Goal: Information Seeking & Learning: Compare options

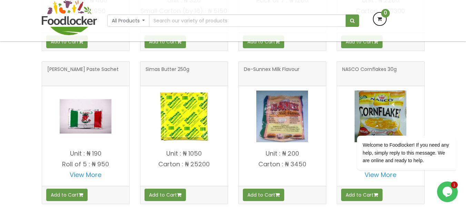
scroll to position [394, 0]
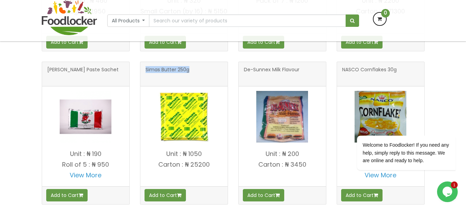
drag, startPoint x: 146, startPoint y: 75, endPoint x: 195, endPoint y: 75, distance: 48.9
click at [195, 75] on h3 "Simas Butter 250g" at bounding box center [183, 74] width 77 height 14
copy span "Simas Butter 250g"
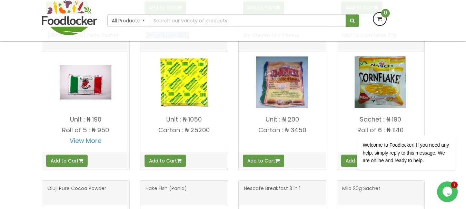
scroll to position [483, 0]
drag, startPoint x: 182, startPoint y: 126, endPoint x: 221, endPoint y: 139, distance: 40.5
click at [221, 139] on h4 "Unit : ₦ 1050 Carton : ₦ 25200" at bounding box center [183, 132] width 87 height 32
copy h4 "₦ 1050 Carton : ₦ 25200"
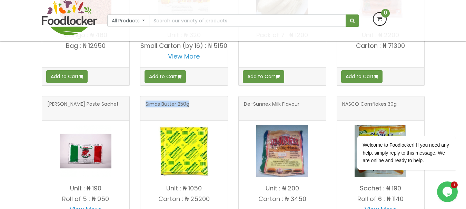
scroll to position [359, 0]
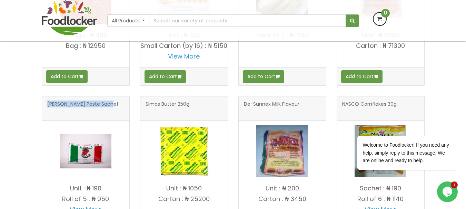
drag, startPoint x: 47, startPoint y: 111, endPoint x: 121, endPoint y: 110, distance: 74.8
click at [121, 110] on div "Gino Tomato Paste Sachet" at bounding box center [85, 109] width 87 height 24
copy span "Gino Tomato Paste Sachet"
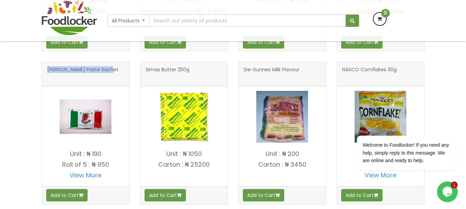
scroll to position [448, 0]
drag, startPoint x: 83, startPoint y: 161, endPoint x: 111, endPoint y: 178, distance: 32.0
click at [111, 178] on h4 "Unit : ₦ 190 Roll of 5 : ₦ 950 View More" at bounding box center [85, 167] width 87 height 32
copy h4 ": ₦ 190 Roll of 5 : ₦ 950 View More"
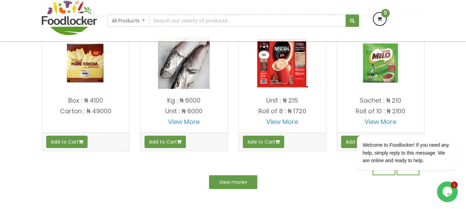
scroll to position [655, 0]
click at [188, 126] on link "View More" at bounding box center [184, 122] width 32 height 9
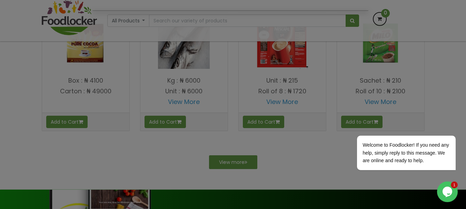
scroll to position [669, 0]
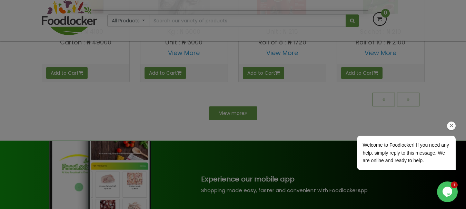
drag, startPoint x: 450, startPoint y: 127, endPoint x: 785, endPoint y: 224, distance: 348.5
click at [450, 127] on icon "Chat attention grabber" at bounding box center [451, 126] width 6 height 6
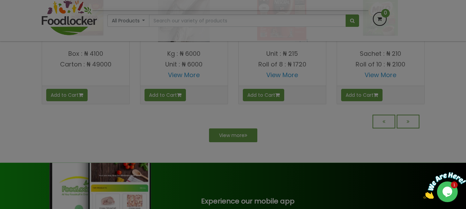
scroll to position [635, 0]
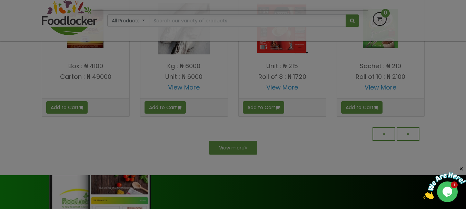
click at [294, 121] on div at bounding box center [233, 104] width 466 height 209
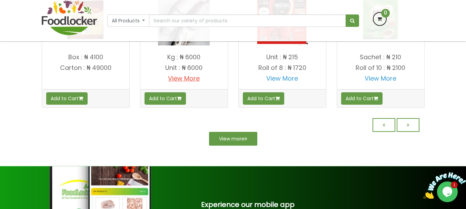
scroll to position [669, 0]
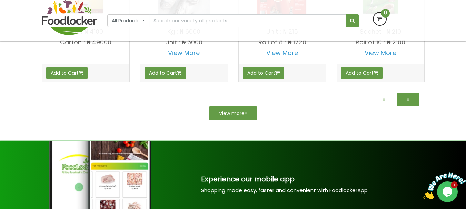
click at [402, 106] on link at bounding box center [407, 100] width 23 height 14
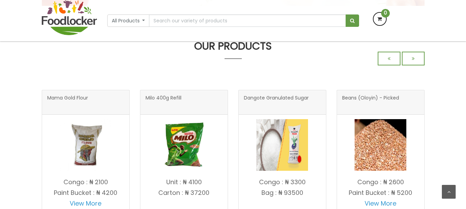
scroll to position [241, 0]
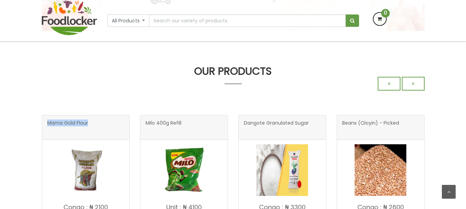
drag, startPoint x: 47, startPoint y: 121, endPoint x: 102, endPoint y: 106, distance: 56.7
click at [101, 118] on div "Mama Gold Flour" at bounding box center [85, 127] width 87 height 24
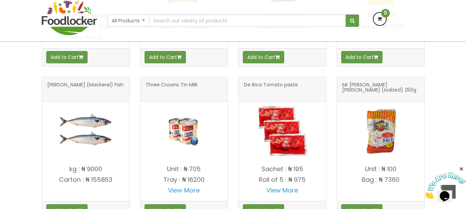
scroll to position [566, 0]
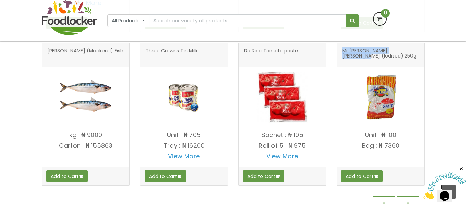
drag, startPoint x: 339, startPoint y: 51, endPoint x: 410, endPoint y: 62, distance: 71.7
click at [410, 55] on div "Mr Chef Salt (Iodized) 250g" at bounding box center [380, 55] width 87 height 24
copy span "Mr Chef Salt (Iodized) 250g"
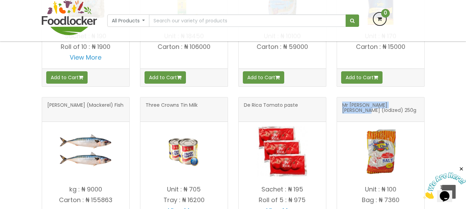
scroll to position [620, 0]
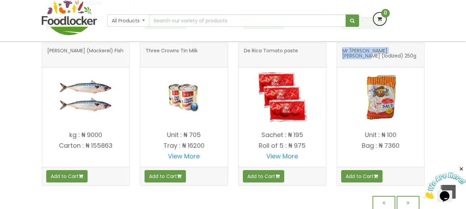
drag, startPoint x: 379, startPoint y: 134, endPoint x: 406, endPoint y: 148, distance: 30.2
click at [406, 148] on h4 "Unit : ₦ 100 Bag : ₦ 7360" at bounding box center [380, 148] width 87 height 32
copy h4 "₦ 100 Bag : ₦ 7360"
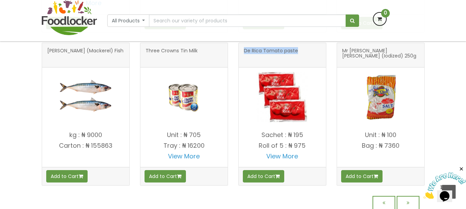
drag, startPoint x: 243, startPoint y: 52, endPoint x: 305, endPoint y: 52, distance: 62.4
click at [305, 52] on div "De Rica Tomato paste" at bounding box center [281, 55] width 87 height 24
copy span "De Rica Tomato paste"
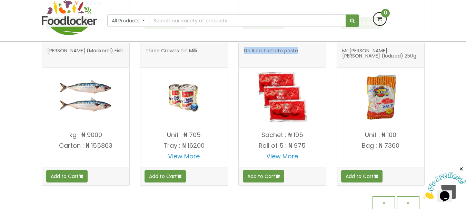
drag, startPoint x: 287, startPoint y: 135, endPoint x: 312, endPoint y: 142, distance: 26.3
click at [312, 142] on h4 "Sachet : ₦ 195 Roll of 5 : ₦ 975 View More" at bounding box center [281, 148] width 87 height 32
copy h4 "₦ 195 Roll of 5 : ₦ 975"
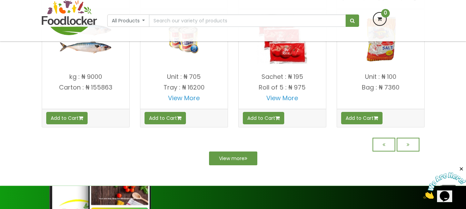
scroll to position [635, 0]
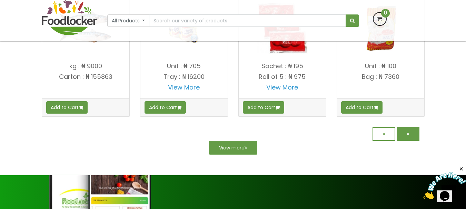
click at [407, 134] on icon at bounding box center [407, 134] width 3 height 5
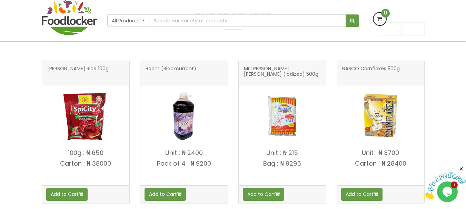
scroll to position [241, 0]
drag, startPoint x: 48, startPoint y: 69, endPoint x: 111, endPoint y: 69, distance: 63.8
click at [111, 69] on h3 "[PERSON_NAME] Rice 100g" at bounding box center [85, 73] width 77 height 14
copy span "[PERSON_NAME] Rice 100g"
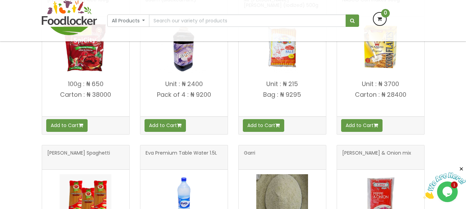
scroll to position [365, 0]
drag, startPoint x: 67, startPoint y: 82, endPoint x: 122, endPoint y: 99, distance: 57.7
click at [122, 99] on h4 "100g : ₦ 650 Carton : ₦ 38000" at bounding box center [85, 97] width 87 height 32
copy h4 "100g : ₦ 650 Carton : ₦ 38000"
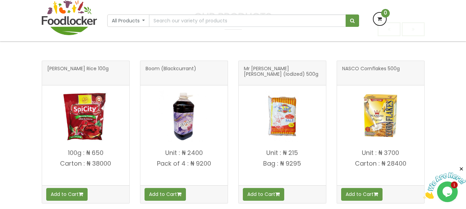
scroll to position [241, 0]
drag, startPoint x: 245, startPoint y: 70, endPoint x: 318, endPoint y: 74, distance: 73.9
click at [318, 74] on h3 "Mr [PERSON_NAME] [PERSON_NAME] (Iodized) 500g" at bounding box center [282, 73] width 77 height 14
copy span "Mr [PERSON_NAME] [PERSON_NAME] (Iodized) 500g"
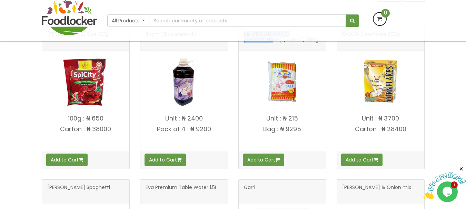
scroll to position [330, 0]
drag, startPoint x: 265, startPoint y: 121, endPoint x: 315, endPoint y: 134, distance: 51.3
click at [315, 134] on h4 "Unit : ₦ 215 Bag : ₦ 9295" at bounding box center [281, 131] width 87 height 32
copy h4 "Unit : ₦ 215 Bag : ₦ 9295"
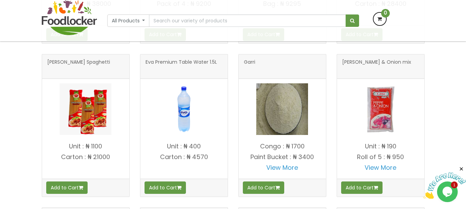
scroll to position [414, 0]
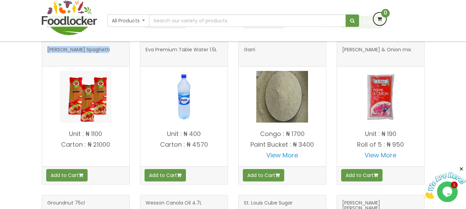
drag, startPoint x: 48, startPoint y: 49, endPoint x: 109, endPoint y: 52, distance: 61.4
click at [109, 52] on h3 "[PERSON_NAME] Spaghetti" at bounding box center [85, 54] width 77 height 14
copy span "[PERSON_NAME] Spaghetti"
click at [67, 133] on p "Unit : ₦ 1100" at bounding box center [85, 134] width 87 height 7
drag, startPoint x: 69, startPoint y: 134, endPoint x: 122, endPoint y: 152, distance: 56.2
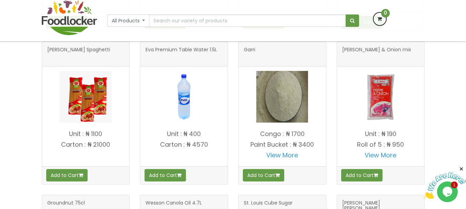
click at [122, 152] on h4 "Unit : ₦ 1100 Carton : ₦ 21000" at bounding box center [85, 147] width 87 height 32
copy h4 "Unit : ₦ 1100 Carton : ₦ 21000"
drag, startPoint x: 342, startPoint y: 53, endPoint x: 412, endPoint y: 72, distance: 72.7
click at [404, 55] on h3 "[PERSON_NAME] & Onion mix" at bounding box center [380, 54] width 77 height 14
copy span "[PERSON_NAME] & Onion mix"
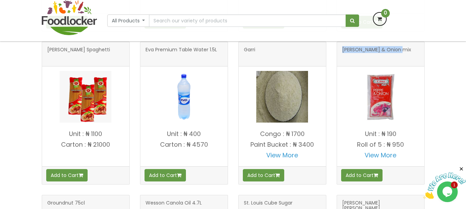
drag, startPoint x: 380, startPoint y: 129, endPoint x: 408, endPoint y: 146, distance: 32.5
click at [408, 146] on h4 "Unit : ₦ 190 Roll of 5 : ₦ 950 View More" at bounding box center [380, 147] width 87 height 32
copy h4 "₦ 190 Roll of 5 : ₦ 950"
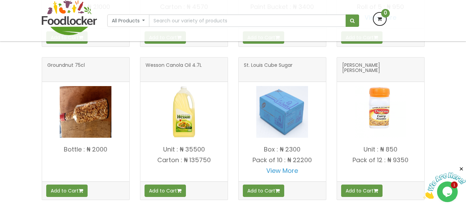
scroll to position [551, 0]
drag, startPoint x: 145, startPoint y: 67, endPoint x: 211, endPoint y: 65, distance: 65.5
click at [211, 65] on h3 "Wesson Canola Oil 4.7L" at bounding box center [183, 70] width 77 height 14
copy span "Wesson Canola Oil 4.7L"
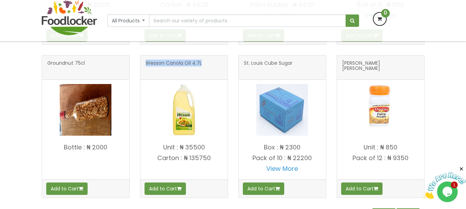
scroll to position [586, 0]
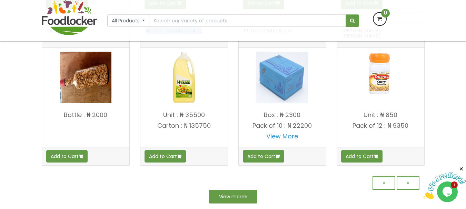
drag, startPoint x: 162, startPoint y: 114, endPoint x: 220, endPoint y: 134, distance: 60.7
click at [220, 134] on h4 "Unit : ₦ 35500 [GEOGRAPHIC_DATA] : ₦ 135750" at bounding box center [183, 128] width 87 height 32
copy h4 "Unit : ₦ 35500 Carton : ₦ 135750"
